Goal: Transaction & Acquisition: Purchase product/service

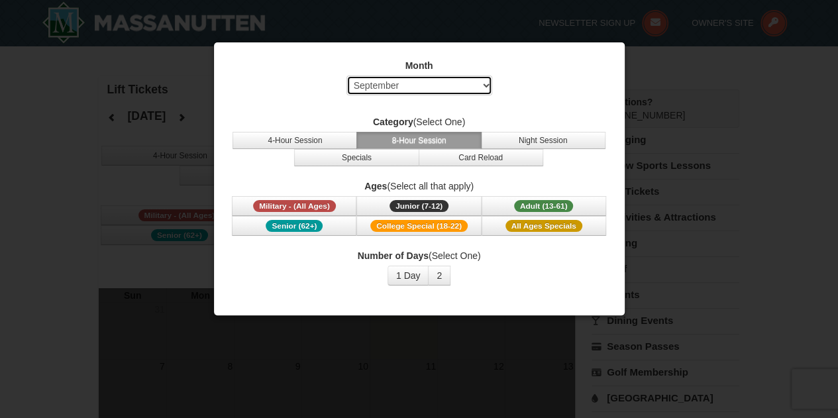
click at [423, 92] on select "Select September October November December January February March April May Jun…" at bounding box center [419, 86] width 146 height 20
select select "12"
click at [346, 76] on select "Select September October November December January February March April May Jun…" at bounding box center [419, 86] width 146 height 20
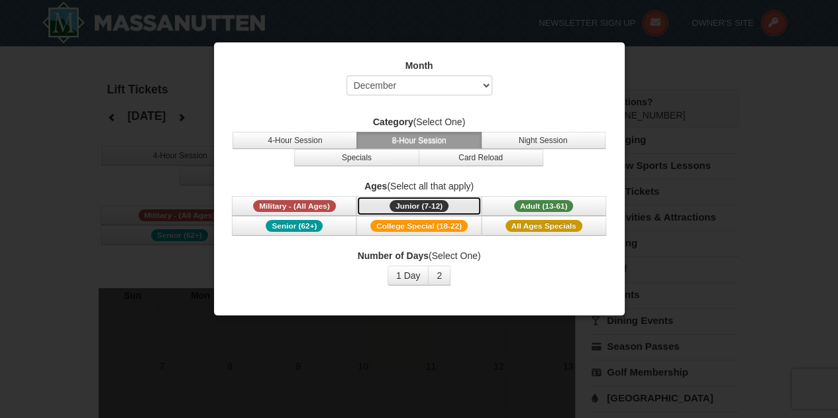
click at [399, 202] on span "Junior (7-12)" at bounding box center [418, 206] width 59 height 12
click at [166, 170] on div at bounding box center [419, 209] width 838 height 418
click at [441, 266] on button "2" at bounding box center [439, 276] width 23 height 20
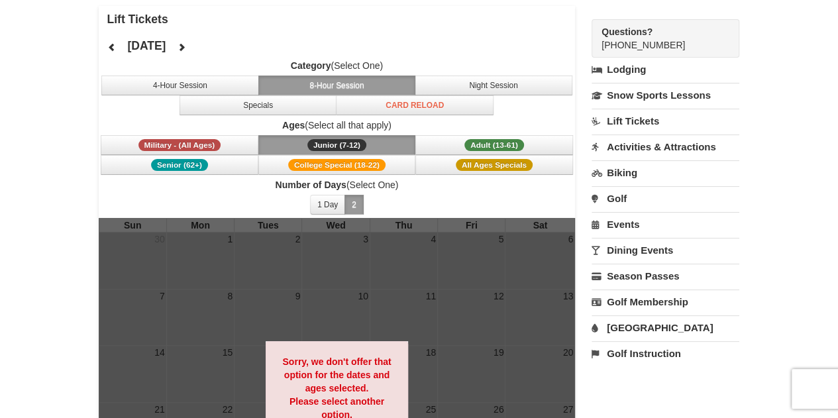
scroll to position [74, 0]
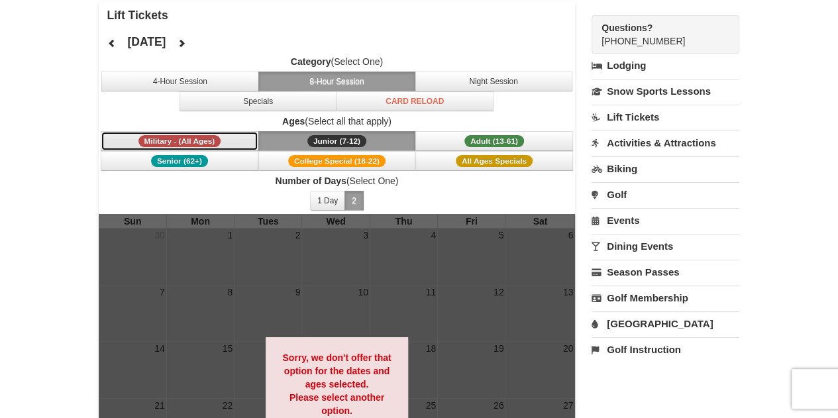
click at [201, 139] on span "Military - (All Ages)" at bounding box center [179, 141] width 83 height 12
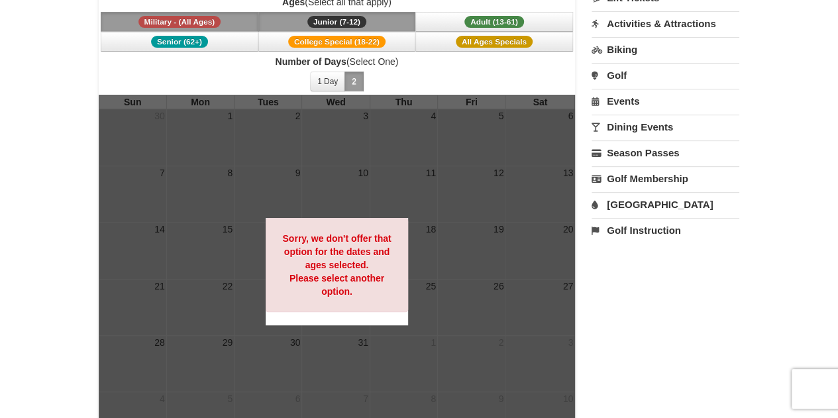
scroll to position [194, 0]
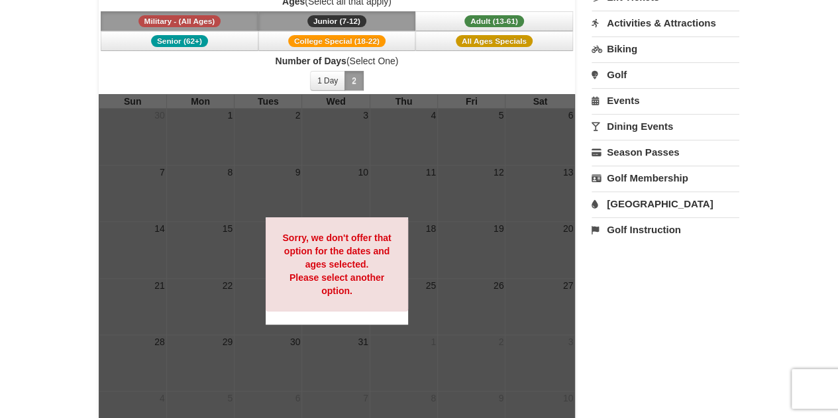
click at [360, 276] on strong "Sorry, we don't offer that option for the dates and ages selected. Please selec…" at bounding box center [336, 264] width 109 height 64
click at [356, 21] on span "Junior (7-12)" at bounding box center [336, 21] width 59 height 12
click at [241, 27] on button "Military - (All Ages)" at bounding box center [180, 21] width 158 height 20
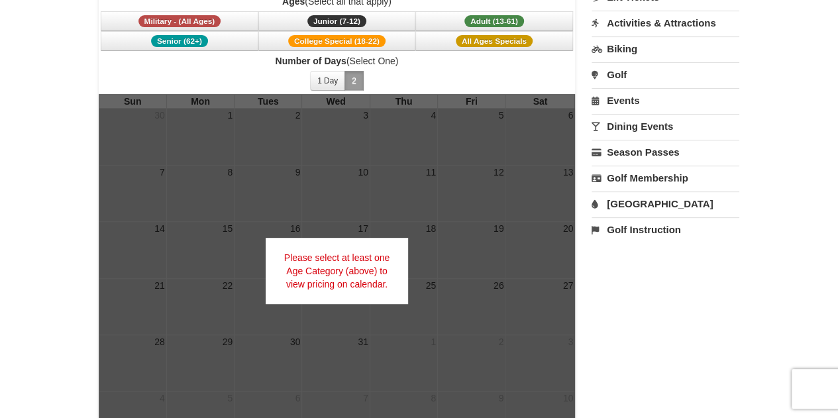
click at [267, 79] on span "Number of Days (Select One) 1 Day 2 3 4 5 6 7 8 9 10 11 12 13 14 15" at bounding box center [337, 74] width 477 height 40
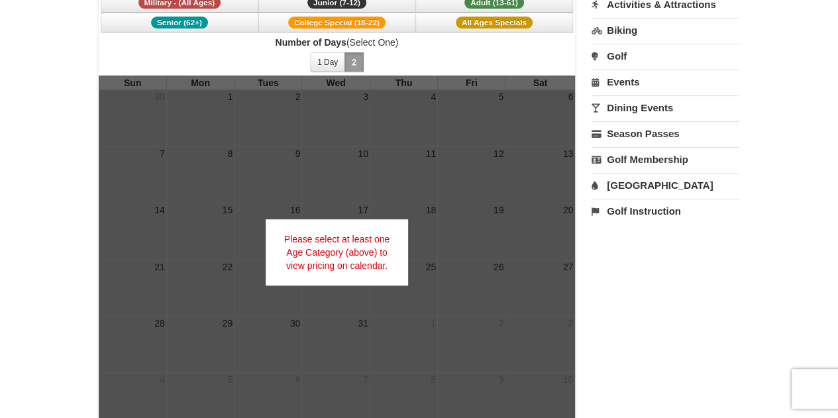
scroll to position [191, 0]
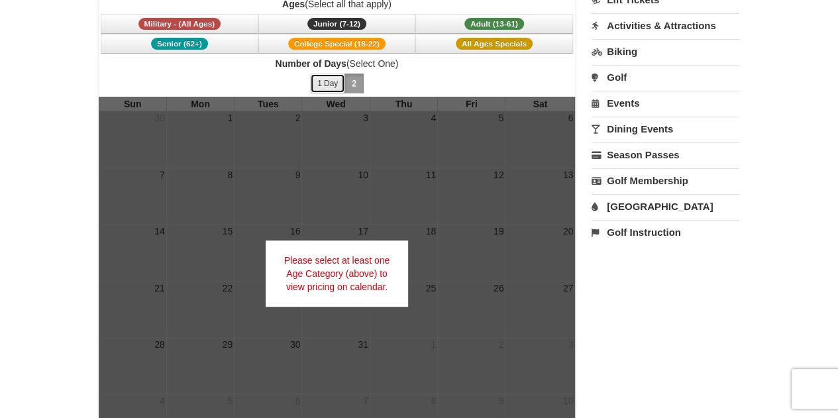
click at [329, 77] on button "1 Day" at bounding box center [327, 84] width 35 height 20
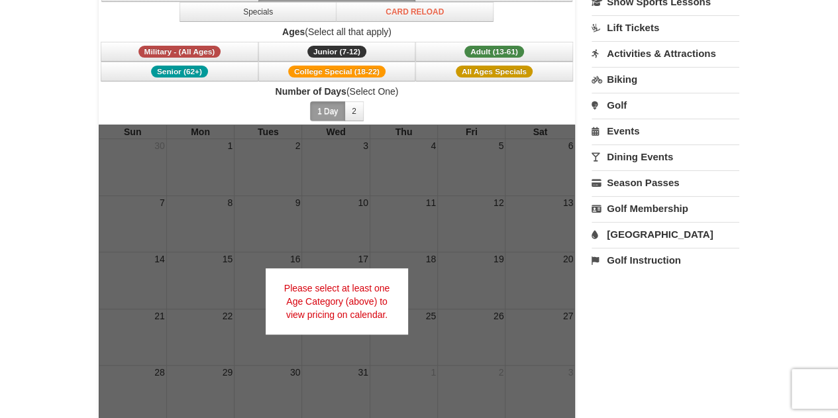
scroll to position [0, 0]
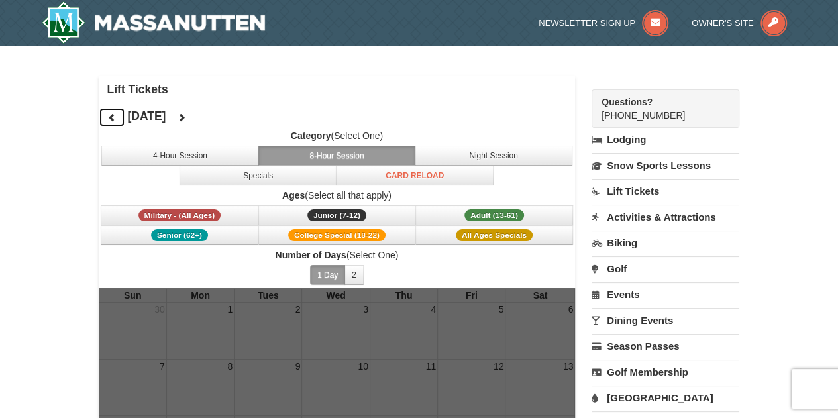
click at [118, 119] on button at bounding box center [112, 117] width 26 height 20
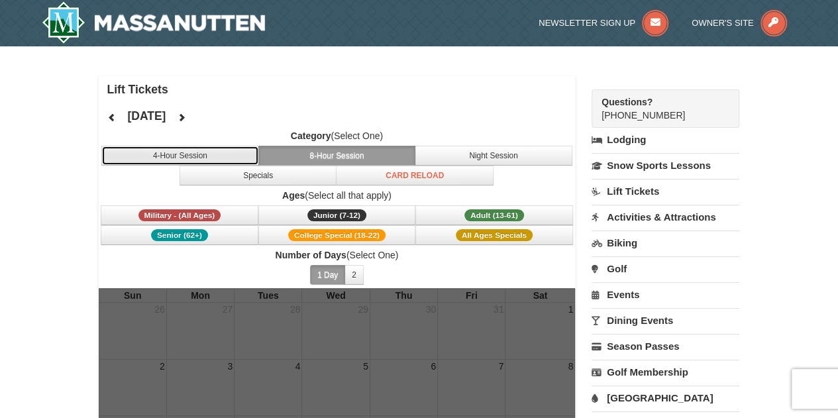
click at [230, 154] on button "4-Hour Session" at bounding box center [180, 156] width 158 height 20
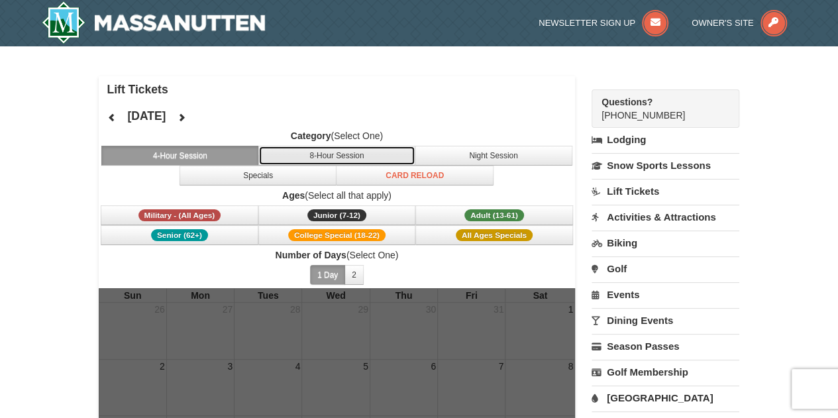
click at [325, 150] on button "8-Hour Session" at bounding box center [337, 156] width 158 height 20
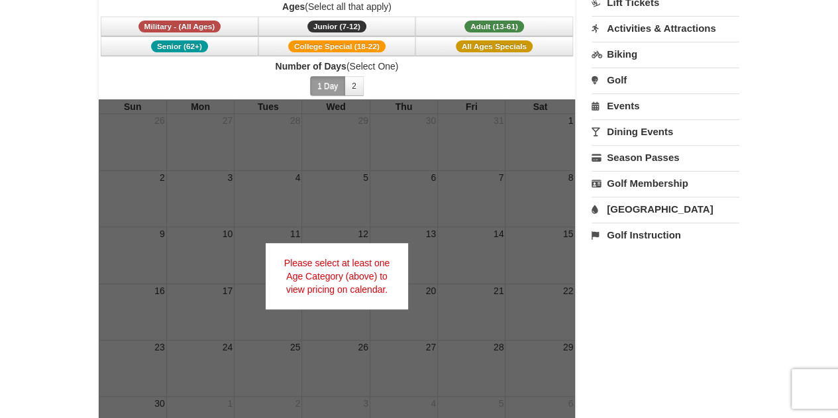
scroll to position [191, 0]
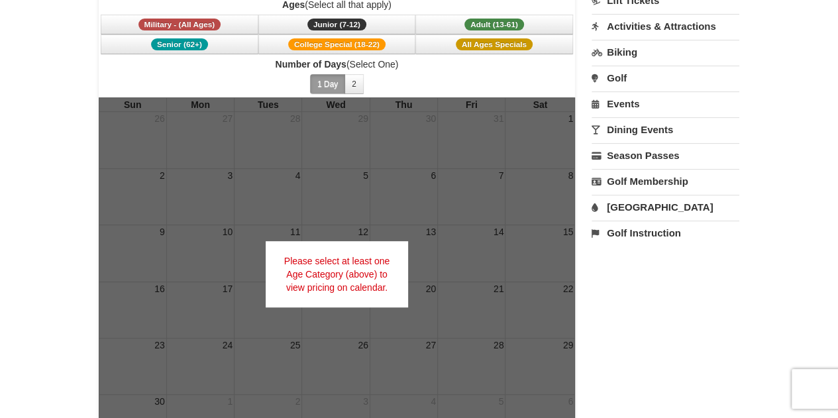
click at [346, 262] on div "Please select at least one Age Category (above) to view pricing on calendar." at bounding box center [337, 274] width 143 height 66
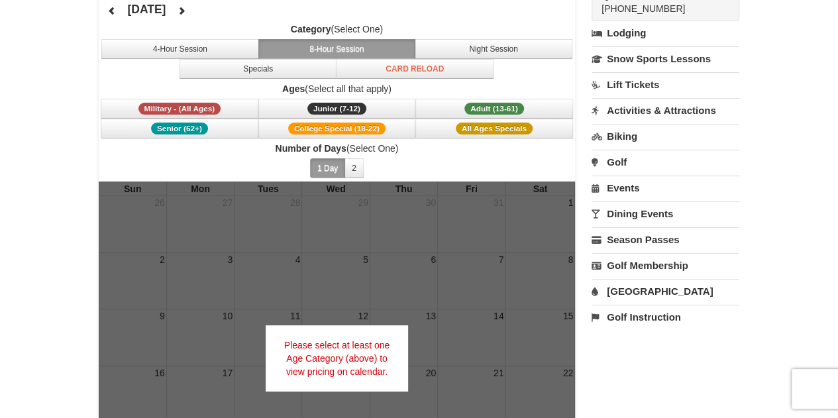
scroll to position [87, 0]
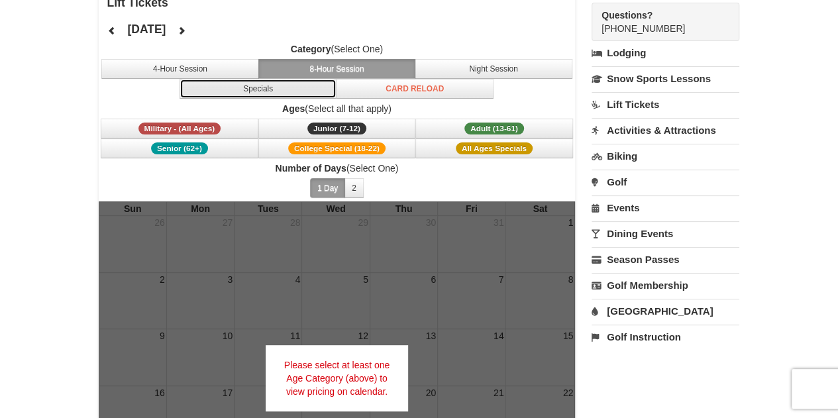
click at [240, 91] on button "Specials" at bounding box center [258, 89] width 158 height 20
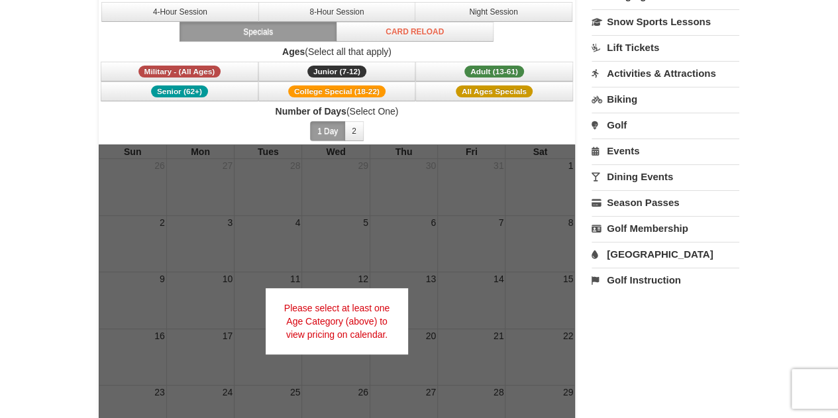
scroll to position [0, 0]
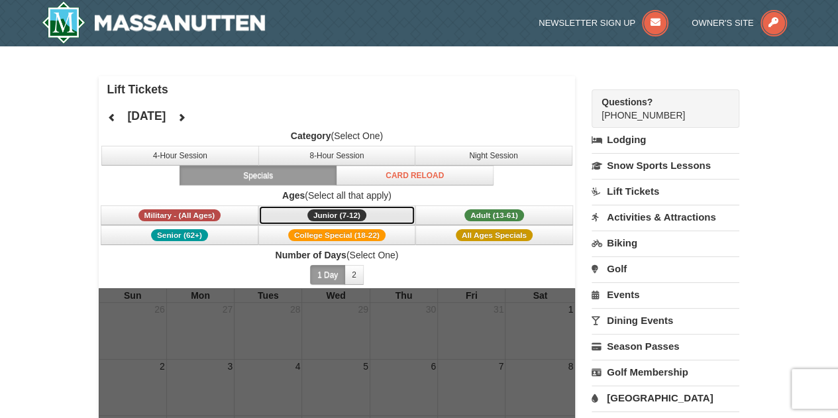
click at [317, 205] on button "Junior (7-12) (7 - 12)" at bounding box center [337, 215] width 158 height 20
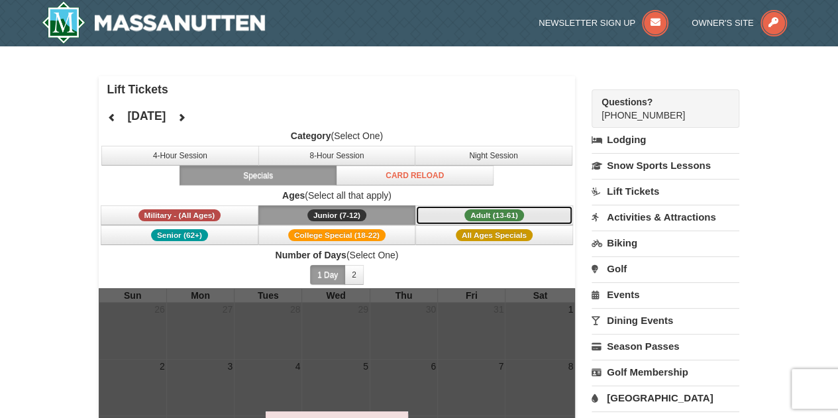
click at [476, 215] on span "Adult (13-61)" at bounding box center [494, 215] width 60 height 12
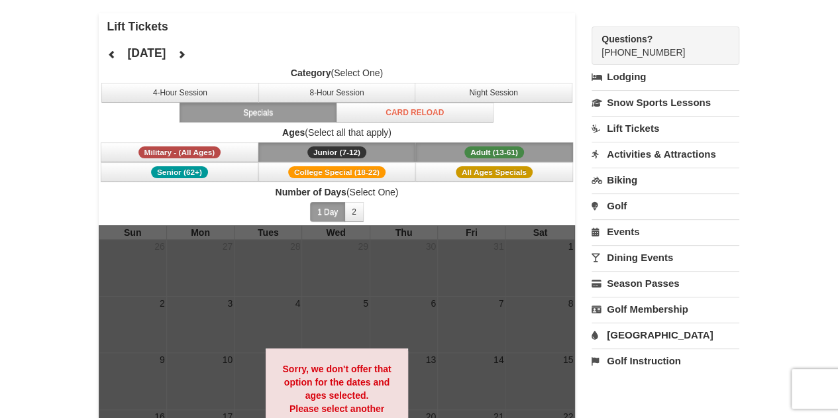
scroll to position [55, 0]
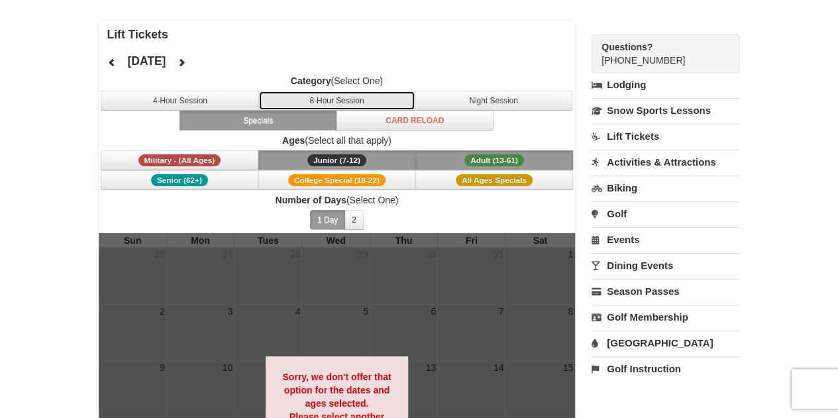
click at [324, 95] on button "8-Hour Session" at bounding box center [337, 101] width 158 height 20
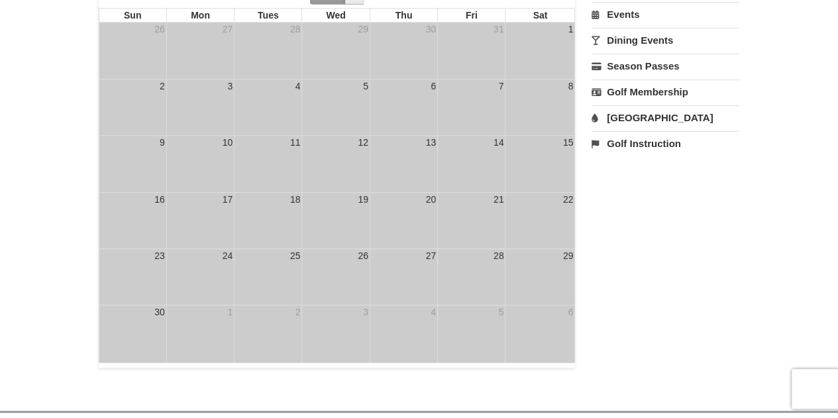
scroll to position [0, 0]
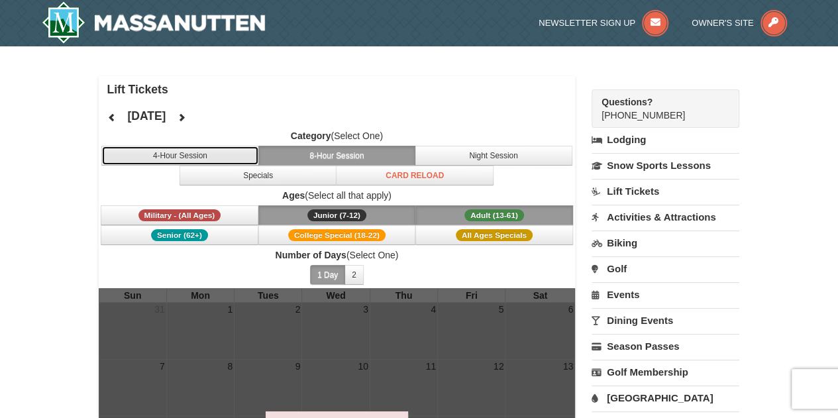
click at [189, 154] on button "4-Hour Session" at bounding box center [180, 156] width 158 height 20
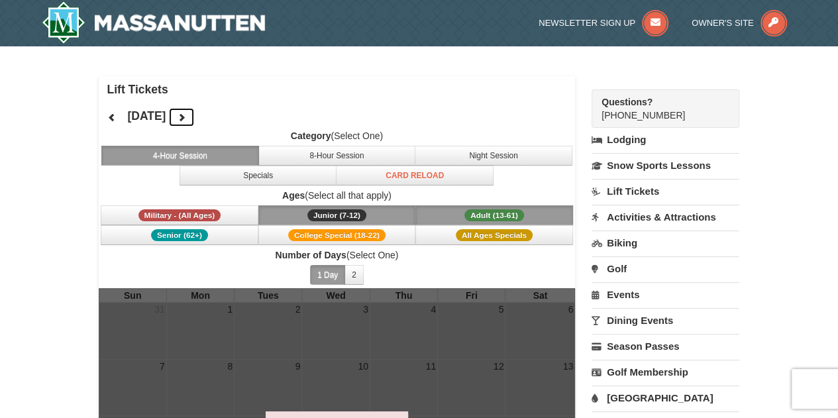
click at [186, 116] on icon at bounding box center [181, 117] width 9 height 9
click at [229, 117] on div "October 2025 Category (Select One) 4-Hour Session 8-Hour Session Night Session …" at bounding box center [337, 195] width 477 height 185
click at [186, 115] on icon at bounding box center [181, 117] width 9 height 9
click at [195, 115] on button at bounding box center [181, 117] width 26 height 20
click at [195, 117] on button at bounding box center [181, 117] width 26 height 20
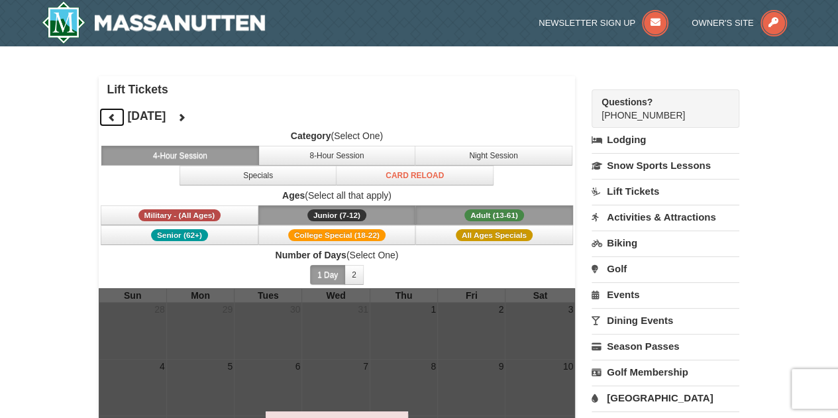
click at [115, 125] on button at bounding box center [112, 117] width 26 height 20
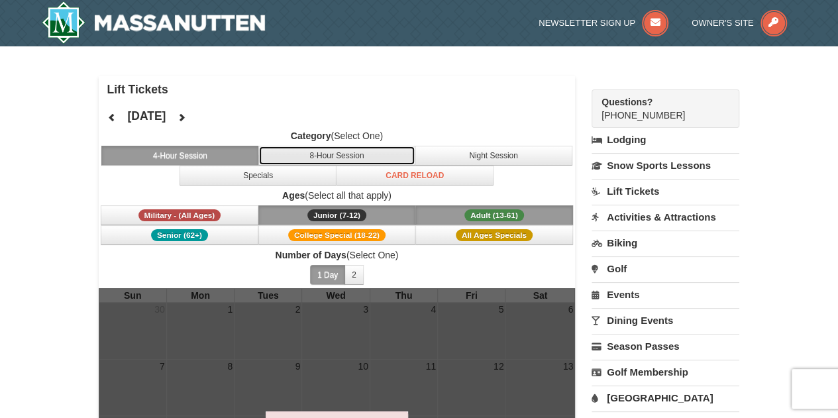
click at [346, 157] on button "8-Hour Session" at bounding box center [337, 156] width 158 height 20
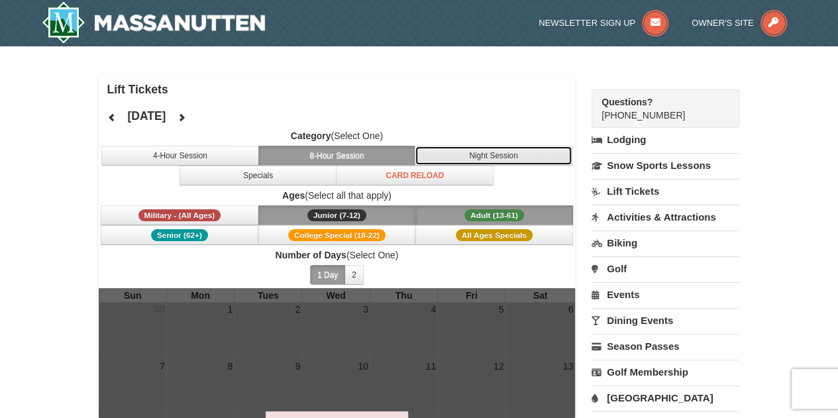
click at [446, 160] on button "Night Session" at bounding box center [494, 156] width 158 height 20
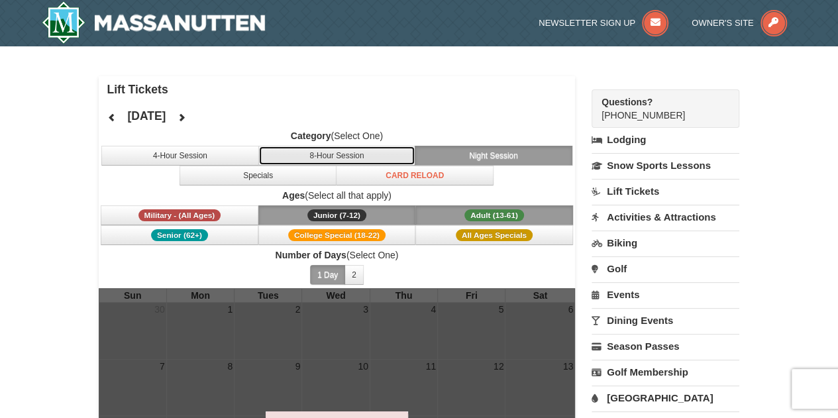
click at [342, 150] on button "8-Hour Session" at bounding box center [337, 156] width 158 height 20
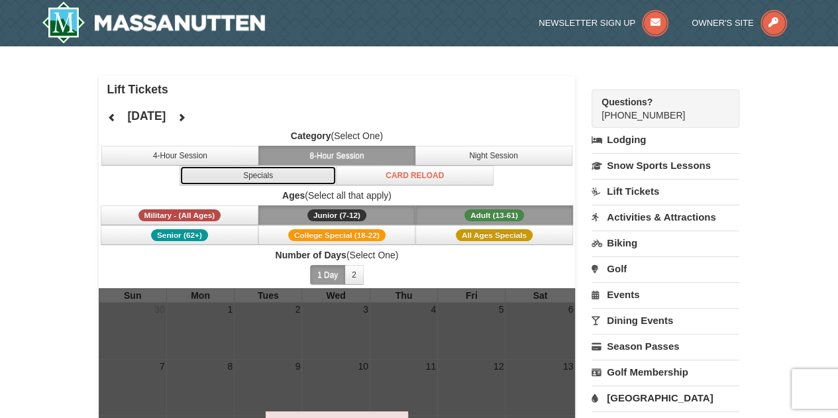
click at [277, 179] on button "Specials" at bounding box center [258, 176] width 158 height 20
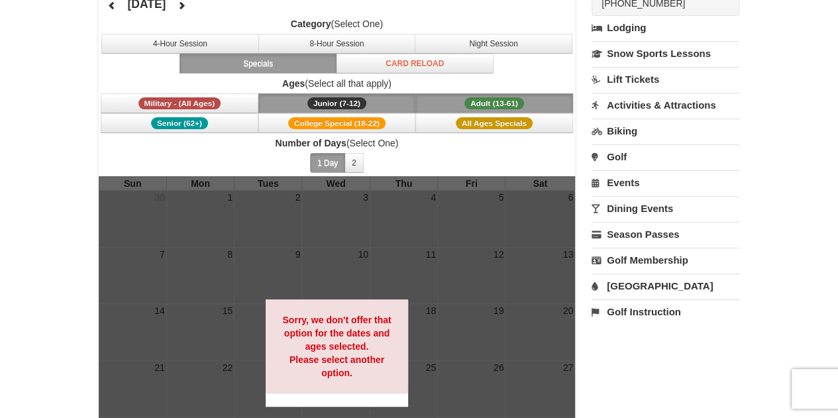
scroll to position [113, 0]
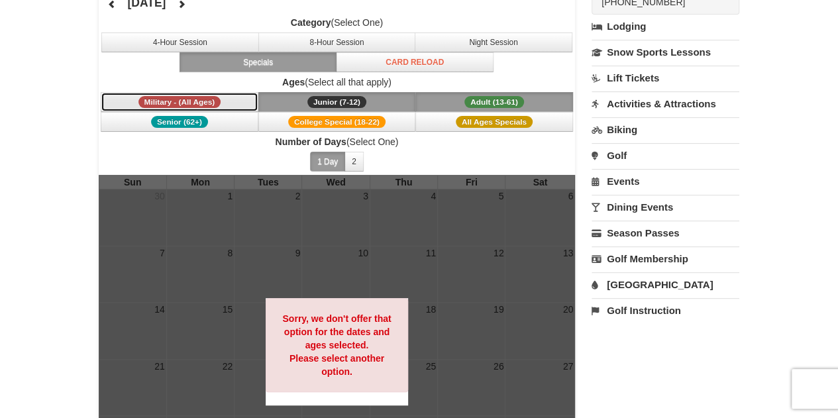
click at [209, 99] on span "Military - (All Ages)" at bounding box center [179, 102] width 83 height 12
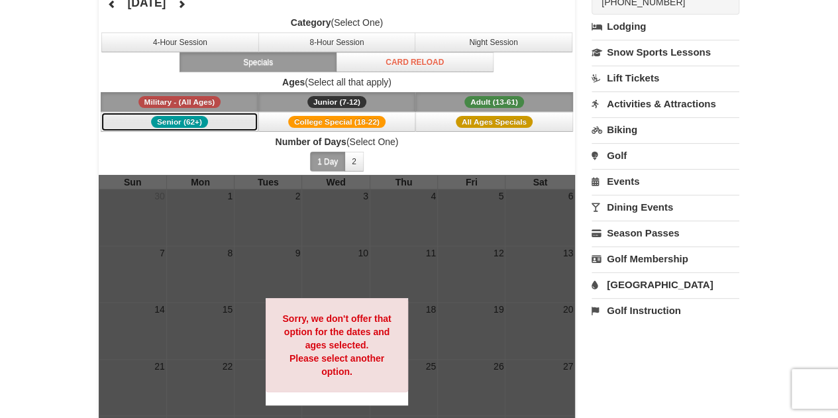
click at [220, 119] on button "Senior (62+)" at bounding box center [180, 122] width 158 height 20
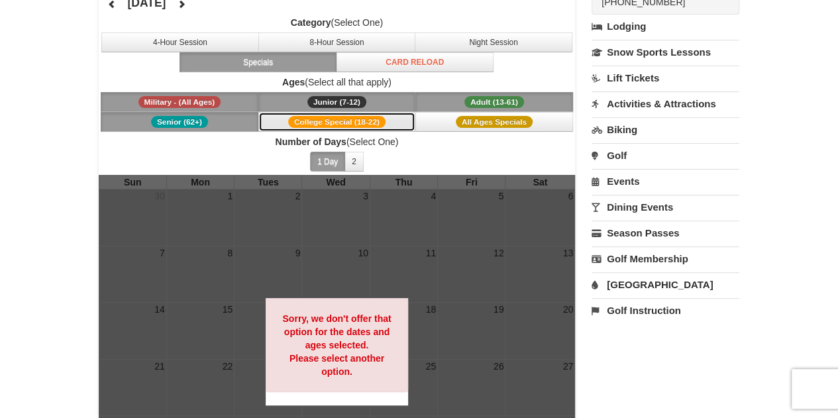
click at [292, 121] on span "College Special (18-22)" at bounding box center [336, 122] width 97 height 12
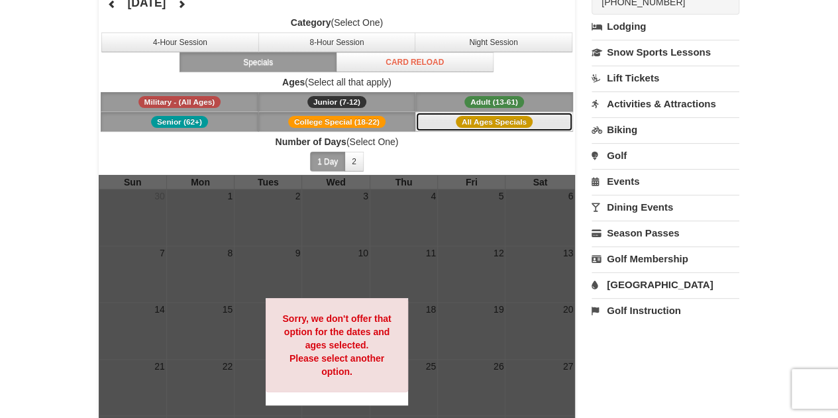
click at [469, 119] on span "All Ages Specials" at bounding box center [494, 122] width 77 height 12
drag, startPoint x: 469, startPoint y: 119, endPoint x: 376, endPoint y: 160, distance: 102.3
click at [376, 160] on div "Category (Select One) 4-Hour Session 8-Hour Session Night Session Specials Card…" at bounding box center [337, 95] width 477 height 159
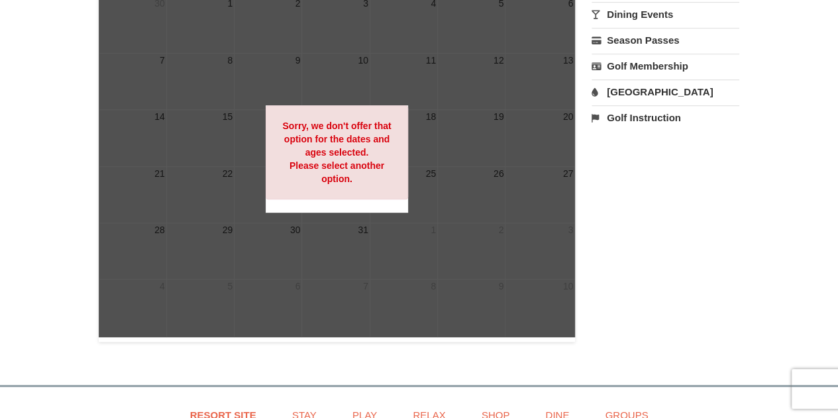
scroll to position [0, 0]
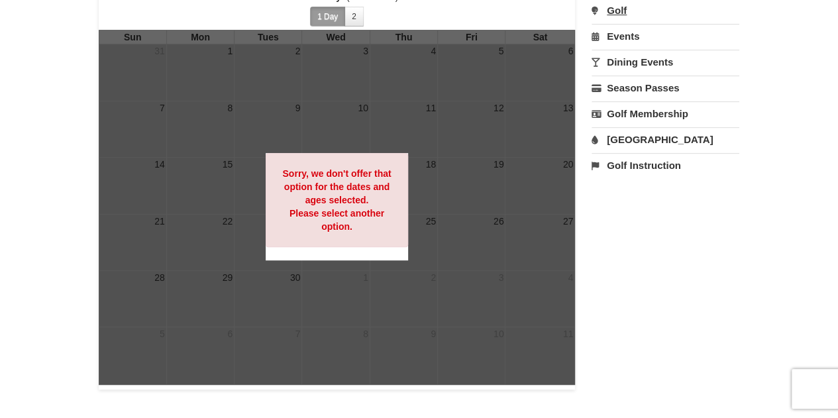
scroll to position [268, 0]
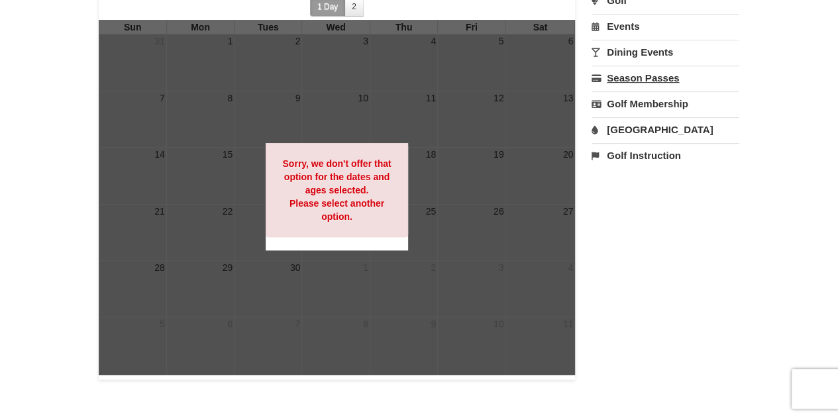
click at [645, 77] on link "Season Passes" at bounding box center [665, 78] width 148 height 25
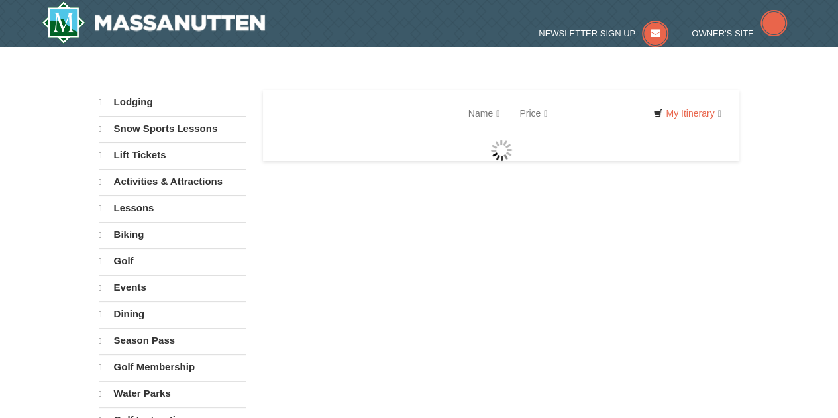
select select "9"
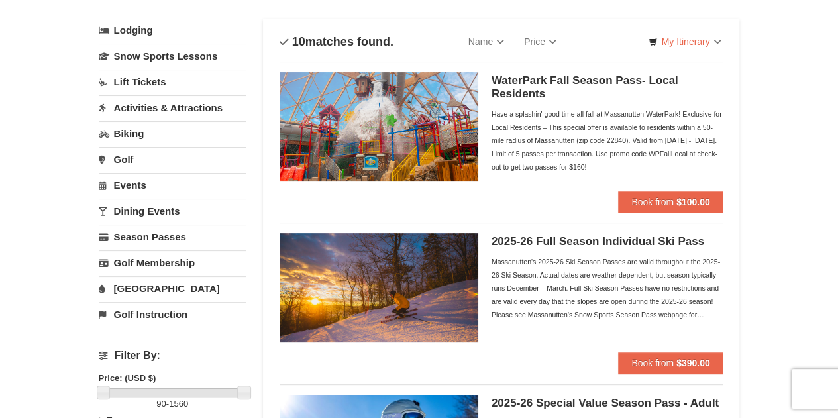
scroll to position [69, 0]
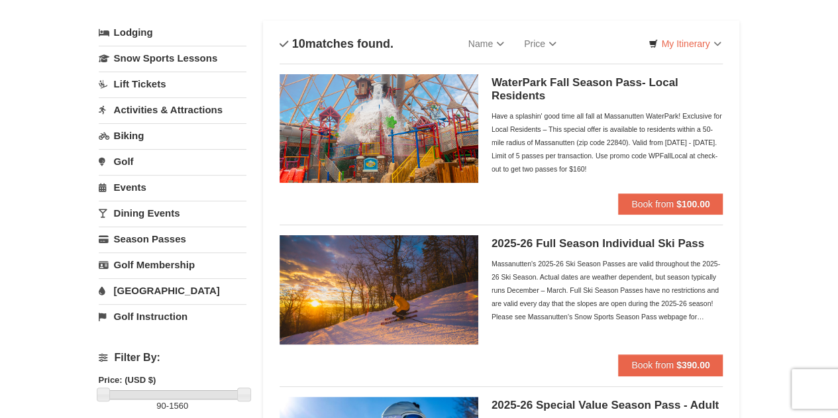
click at [158, 89] on link "Lift Tickets" at bounding box center [173, 84] width 148 height 25
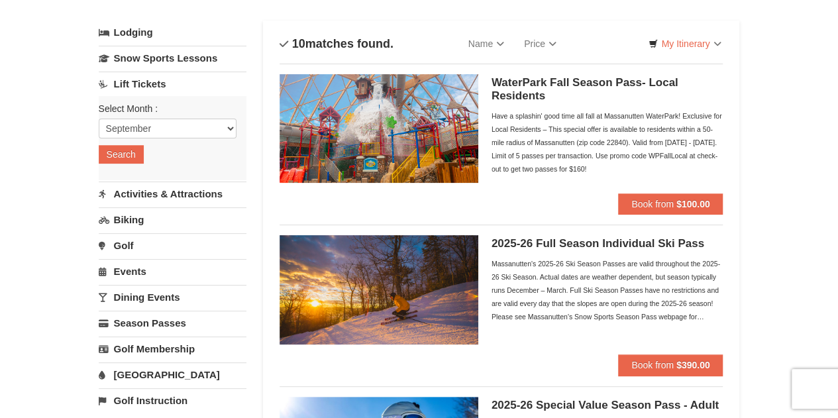
click at [160, 115] on div "Select Month : Please format dates MM/DD/YYYY September October November Decemb…" at bounding box center [173, 138] width 148 height 84
click at [160, 121] on select "September October November December January February March April May June July …" at bounding box center [168, 129] width 138 height 20
select select "12"
click at [99, 119] on select "September October November December January February March April May June July …" at bounding box center [168, 129] width 138 height 20
click at [127, 158] on button "Search" at bounding box center [121, 154] width 45 height 19
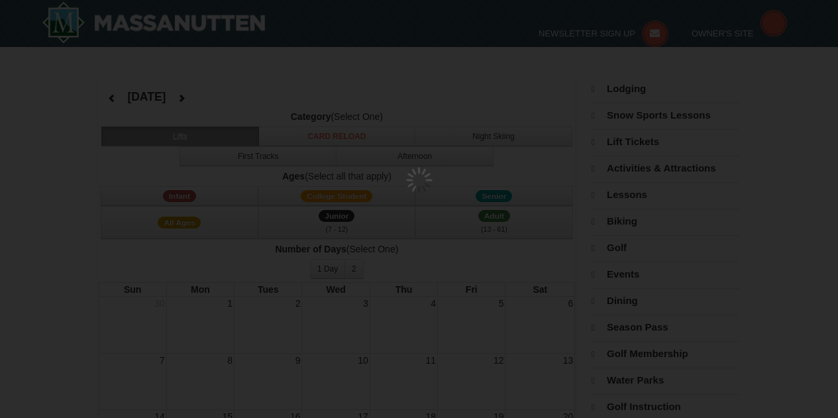
select select "12"
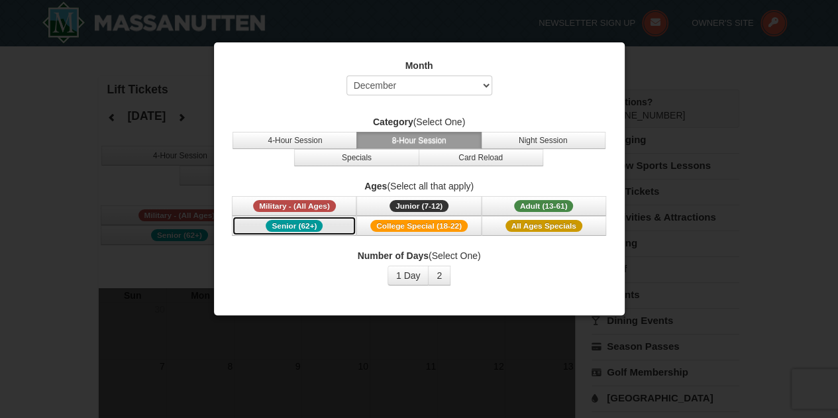
click at [303, 216] on button "Senior (62+)" at bounding box center [294, 226] width 125 height 20
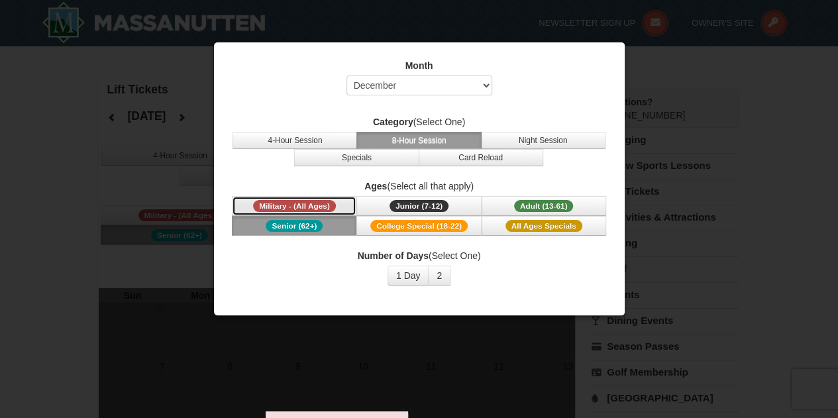
click at [306, 205] on span "Military - (All Ages)" at bounding box center [294, 206] width 83 height 12
click at [415, 210] on span "Junior (7-12)" at bounding box center [418, 206] width 59 height 12
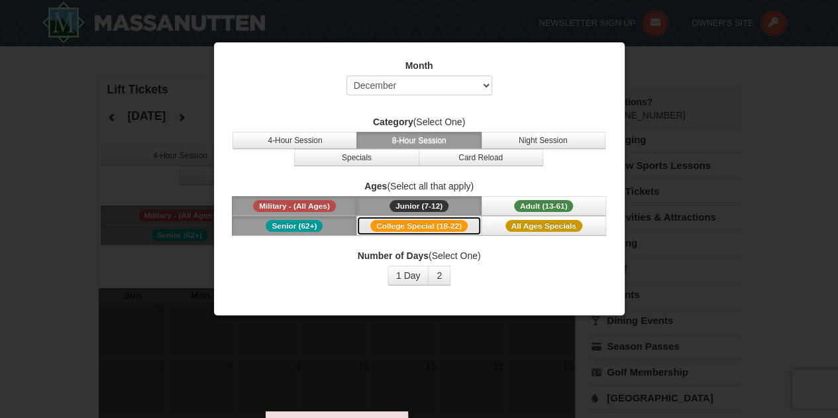
click at [417, 220] on span "College Special (18-22)" at bounding box center [418, 226] width 97 height 12
click at [562, 208] on span "Adult (13-61)" at bounding box center [544, 206] width 60 height 12
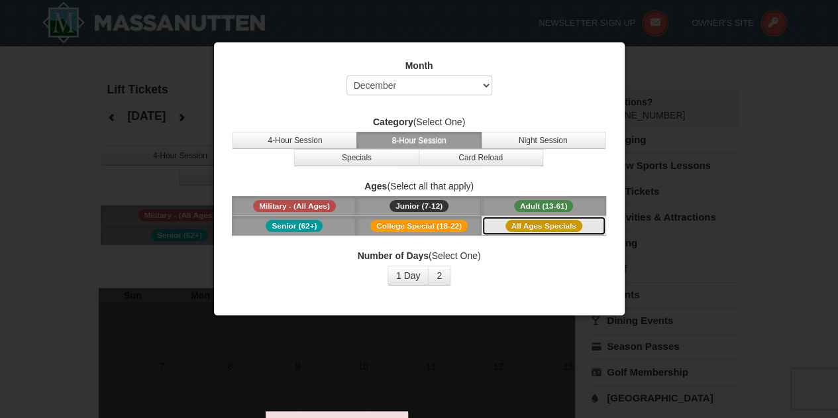
click at [558, 230] on button "All Ages Specials" at bounding box center [544, 226] width 125 height 20
click at [411, 382] on div at bounding box center [419, 209] width 838 height 418
click at [506, 362] on div at bounding box center [419, 209] width 838 height 418
click at [837, 234] on div at bounding box center [419, 209] width 838 height 418
click at [717, 218] on div at bounding box center [419, 209] width 838 height 418
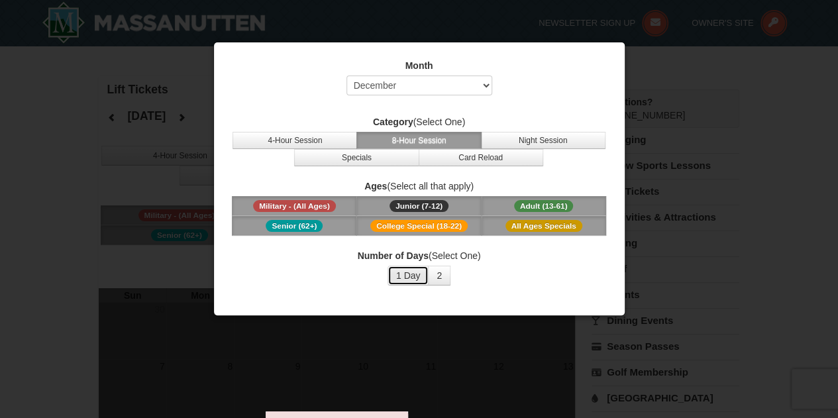
click at [408, 271] on button "1 Day" at bounding box center [408, 276] width 42 height 20
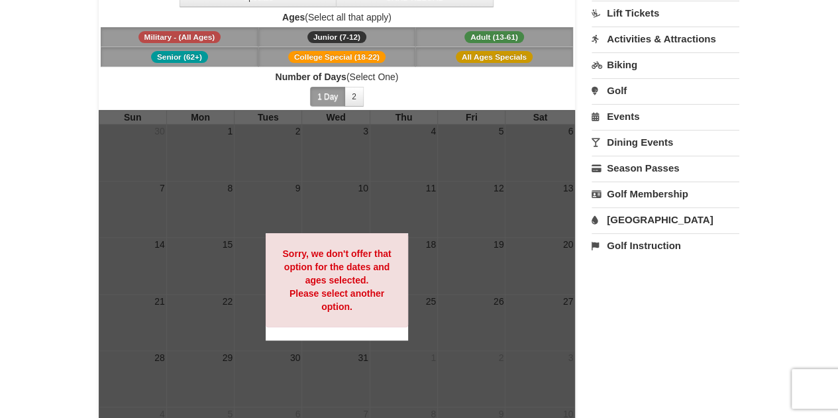
scroll to position [160, 0]
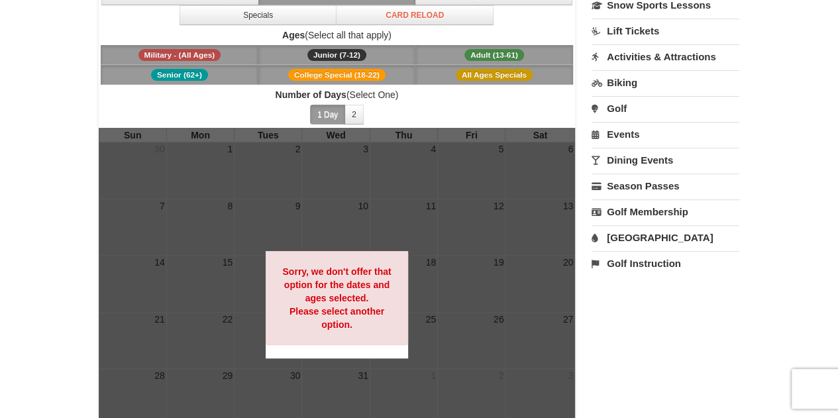
click at [494, 238] on div at bounding box center [337, 305] width 477 height 355
click at [248, 311] on div at bounding box center [337, 305] width 477 height 355
click at [374, 259] on div "Sorry, we don't offer that option for the dates and ages selected. Please selec…" at bounding box center [337, 298] width 143 height 94
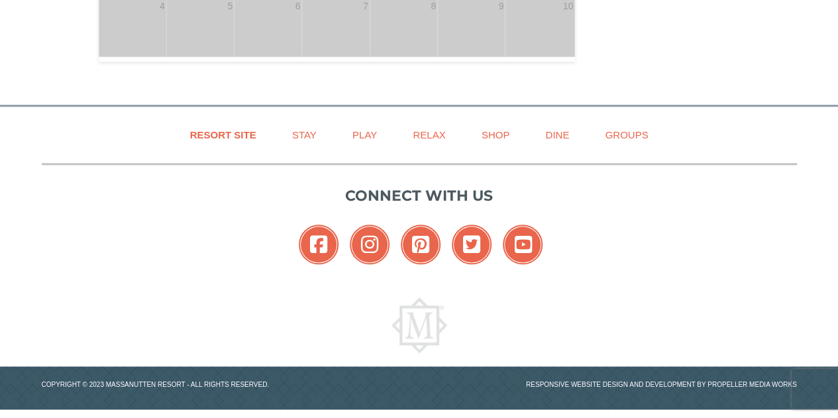
scroll to position [0, 0]
